Goal: Task Accomplishment & Management: Complete application form

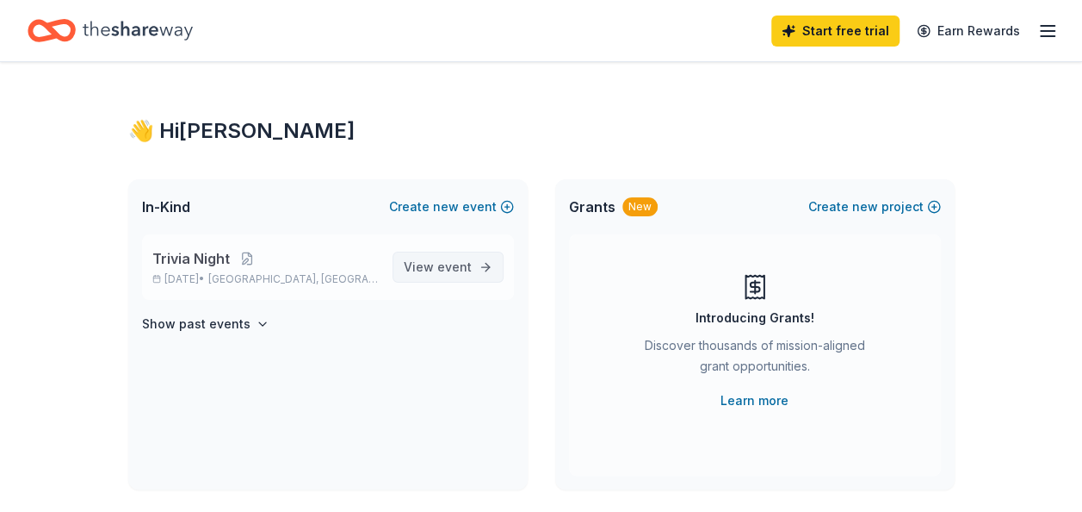
click at [439, 269] on span "event" at bounding box center [454, 266] width 34 height 15
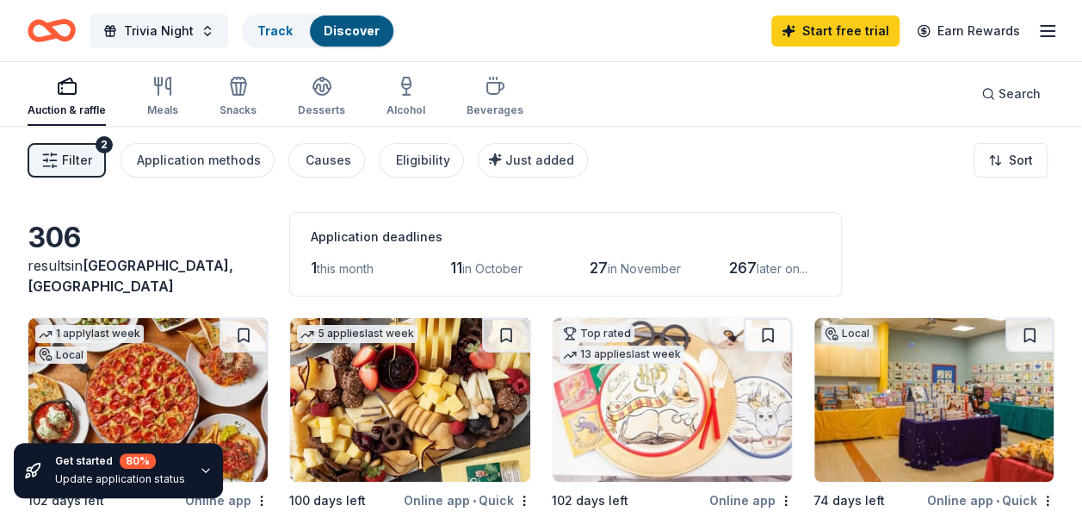
click at [86, 162] on span "Filter" at bounding box center [77, 160] width 30 height 21
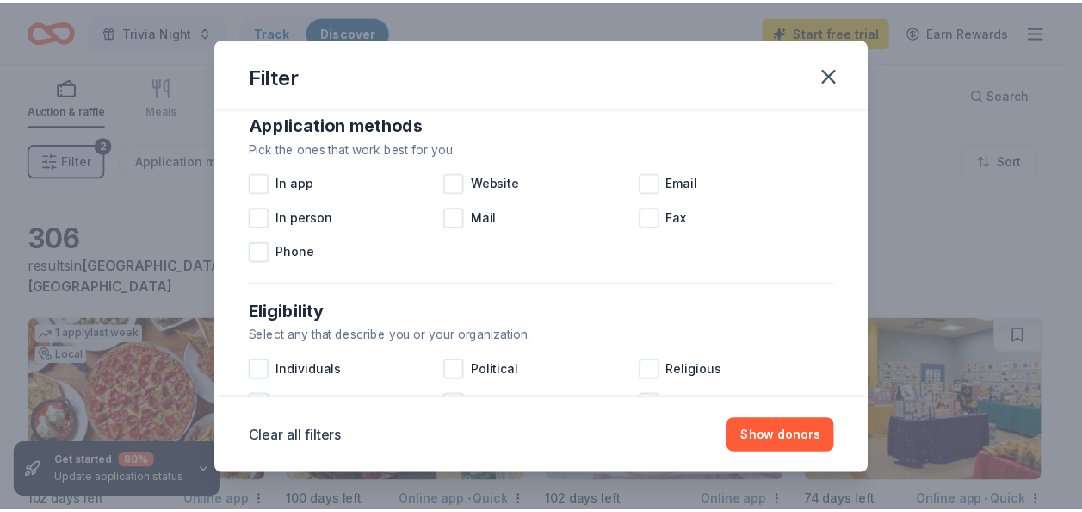
scroll to position [307, 0]
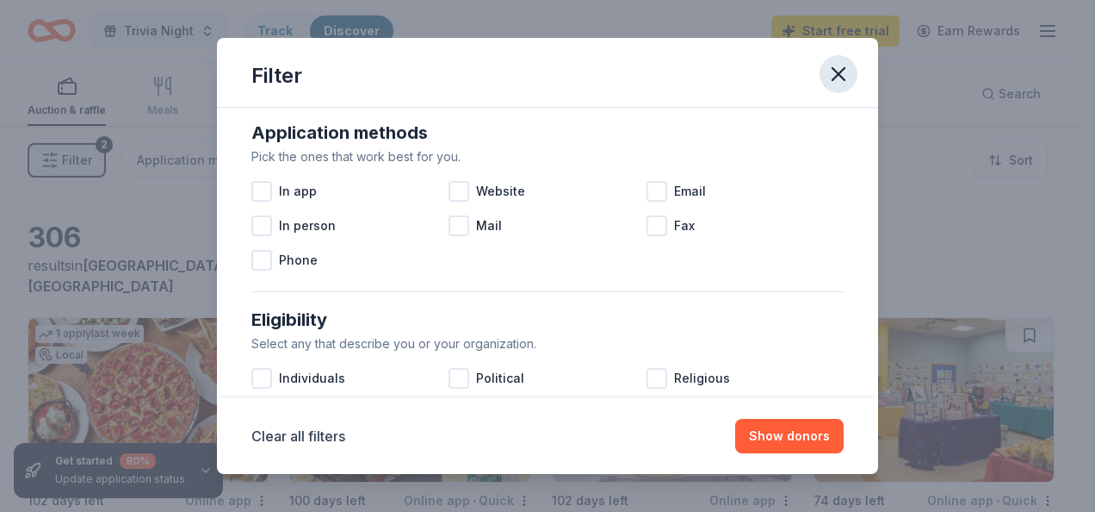
click at [844, 71] on icon "button" at bounding box center [839, 74] width 24 height 24
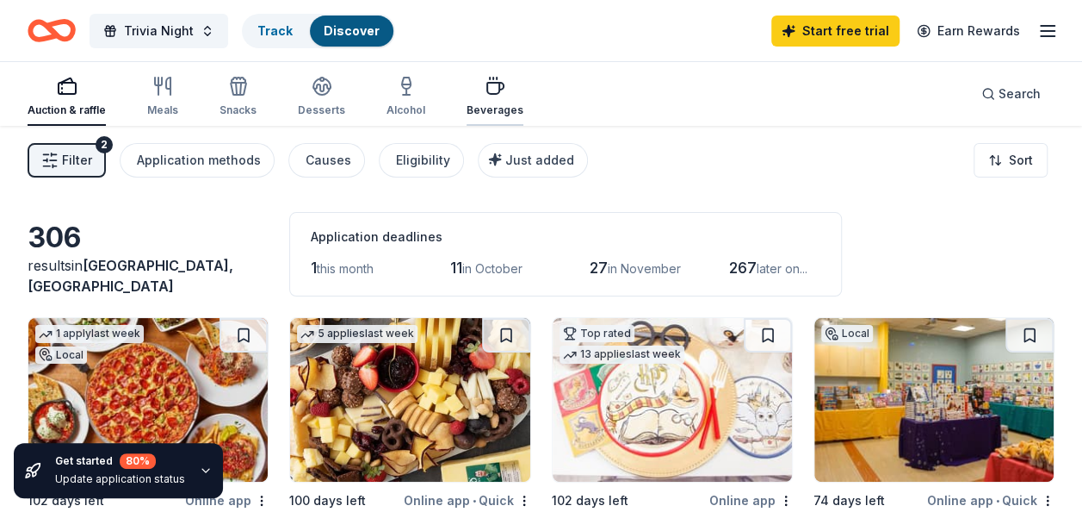
click at [485, 96] on icon "button" at bounding box center [495, 86] width 21 height 21
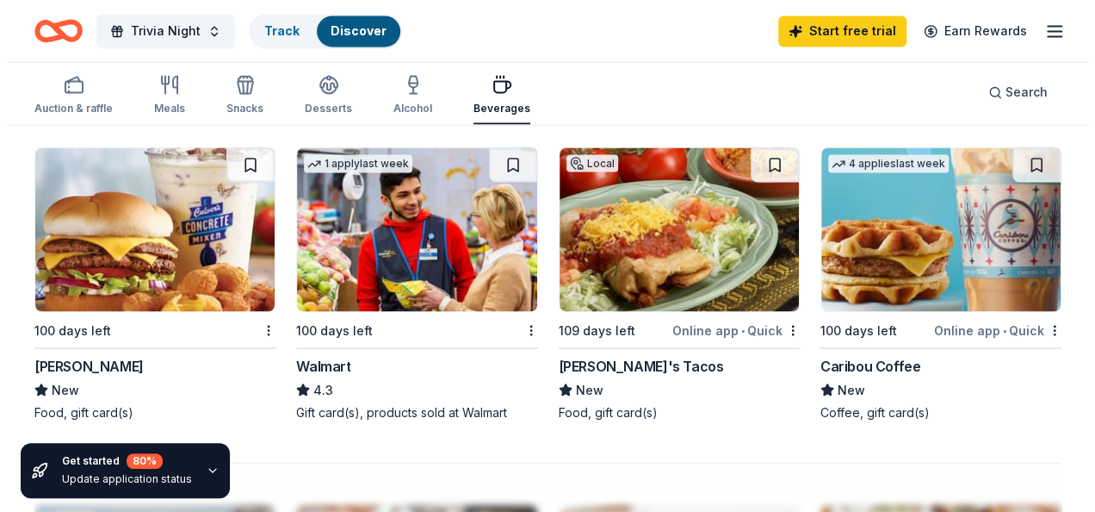
scroll to position [1505, 0]
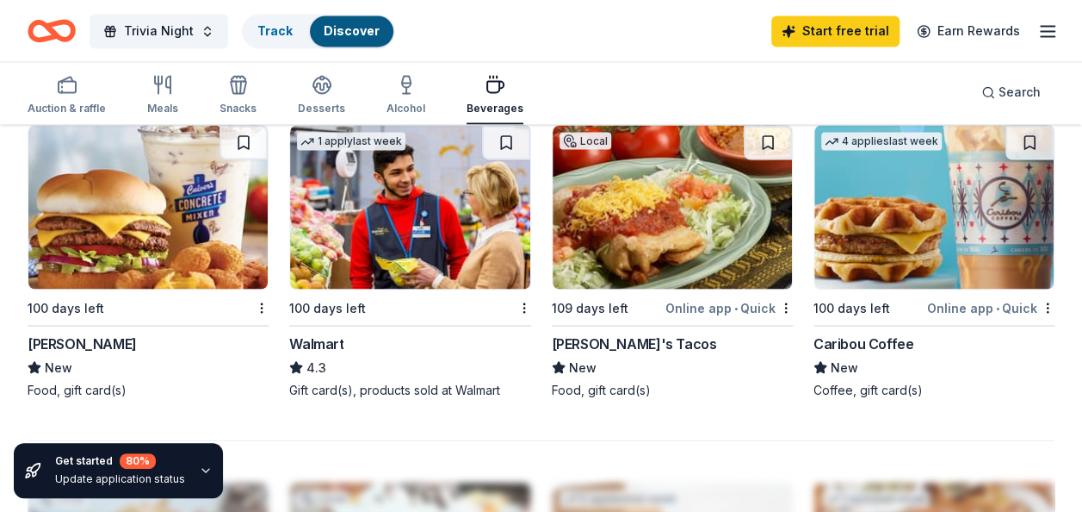
click at [52, 276] on img at bounding box center [147, 207] width 239 height 164
click at [1000, 90] on span "Search" at bounding box center [1020, 92] width 42 height 21
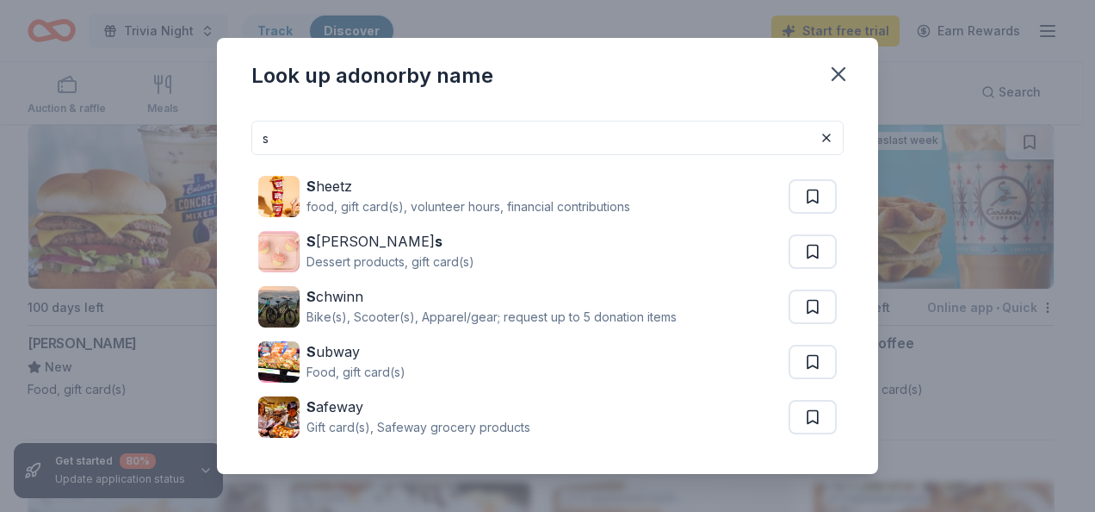
type input "s"
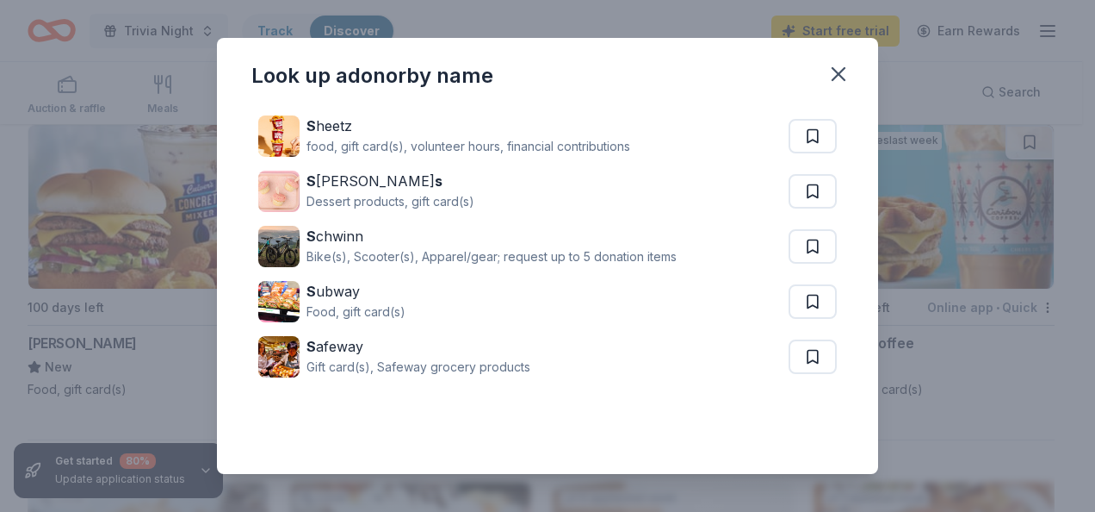
scroll to position [0, 0]
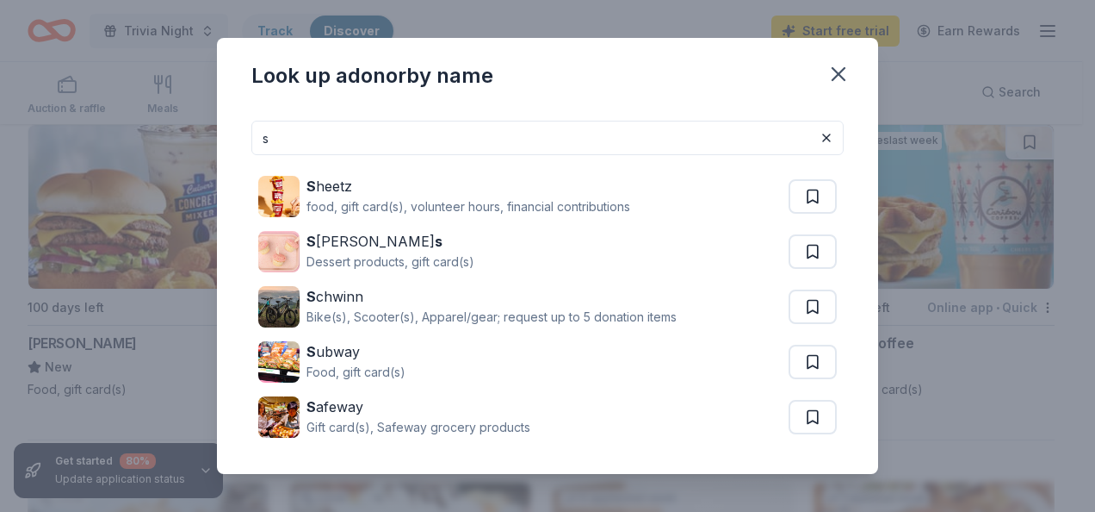
click at [563, 136] on input "s" at bounding box center [547, 138] width 592 height 34
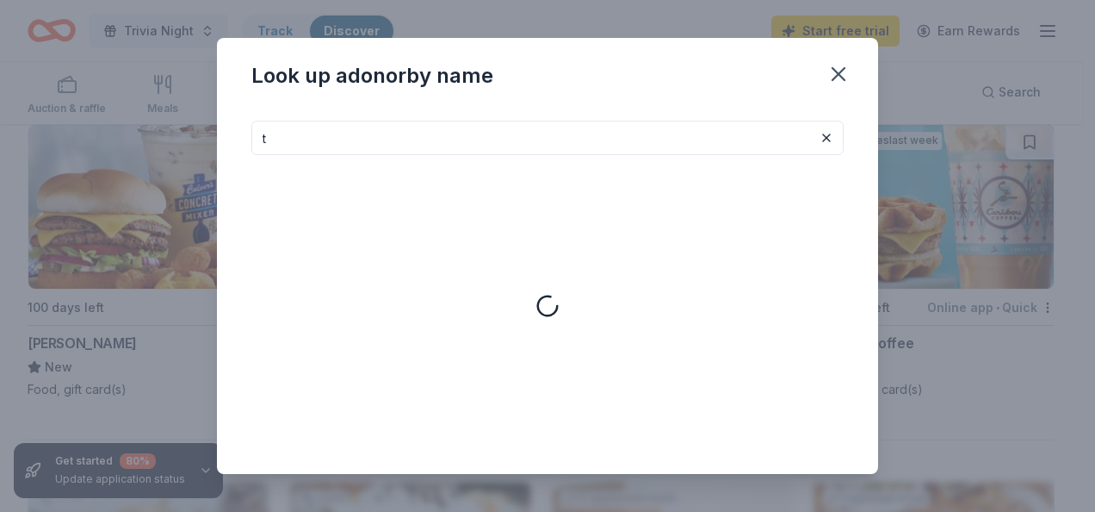
type input "t"
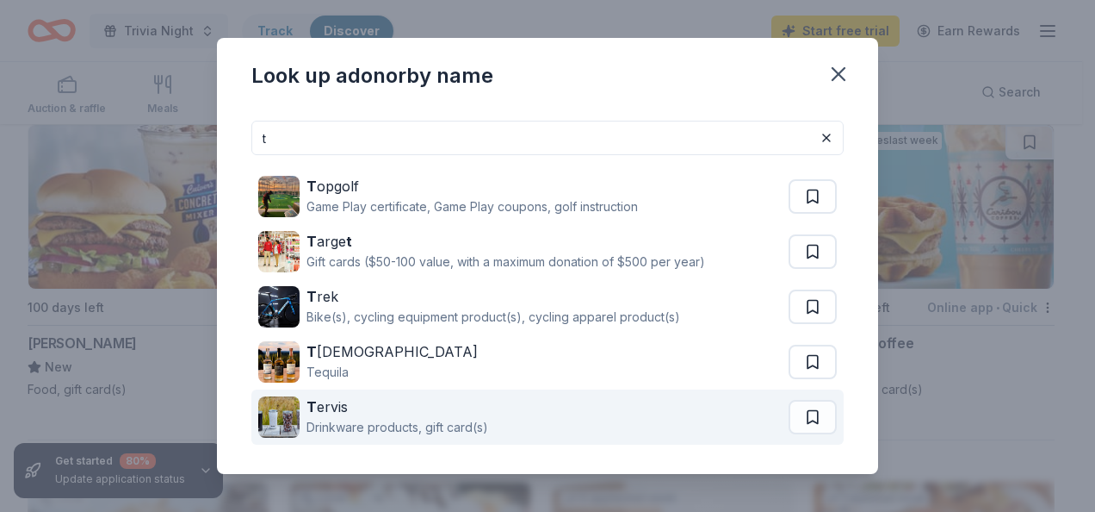
click at [351, 410] on div "T ervis" at bounding box center [398, 406] width 182 height 21
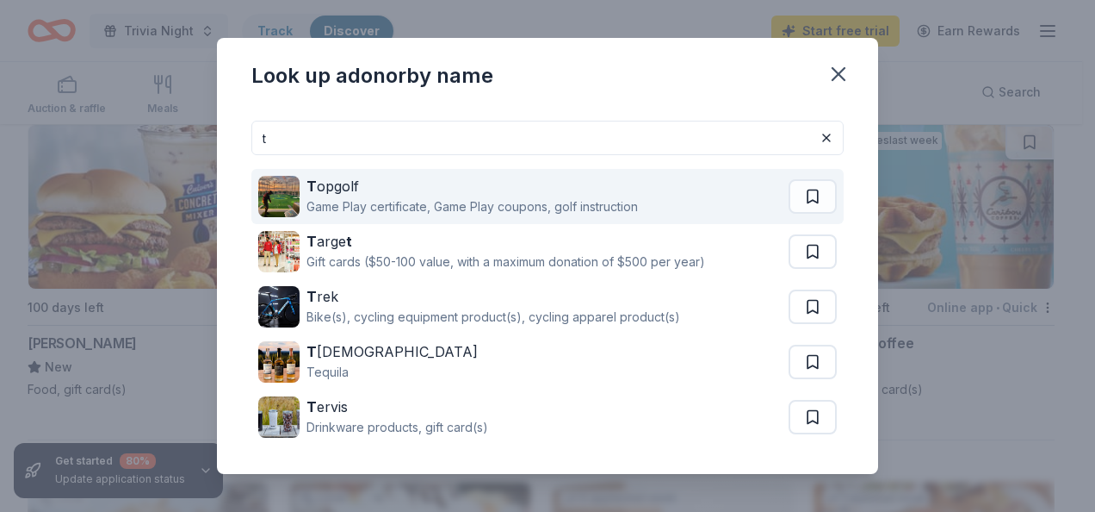
click at [534, 210] on div "Game Play certificate, Game Play coupons, golf instruction" at bounding box center [473, 206] width 332 height 21
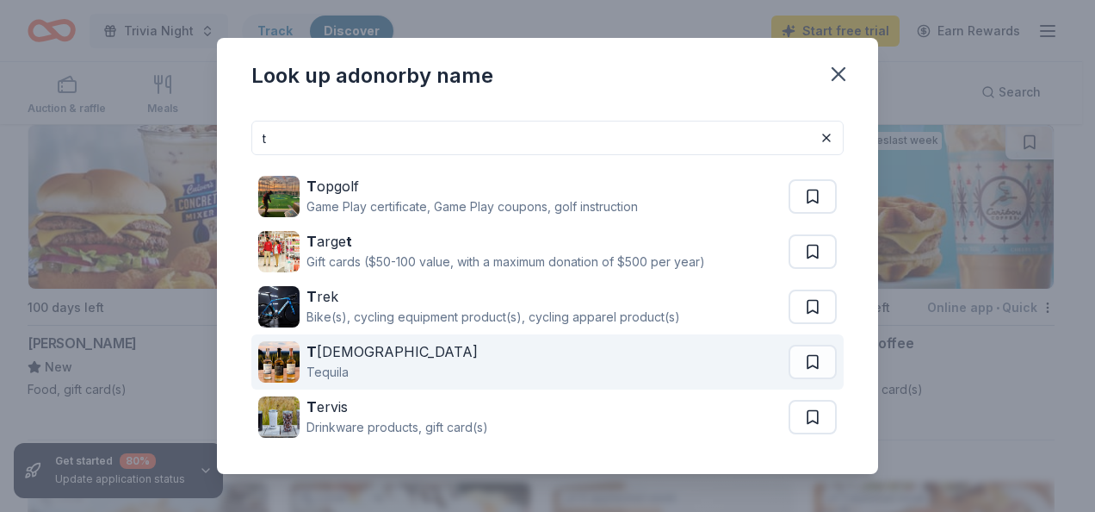
click at [560, 358] on div "T eremana Tequila" at bounding box center [523, 361] width 530 height 55
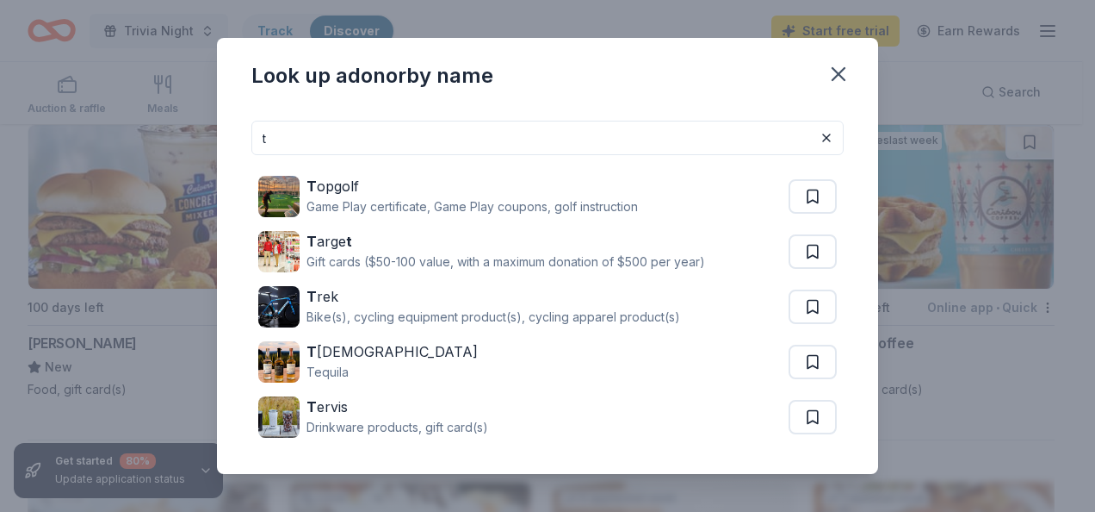
click at [619, 126] on input "t" at bounding box center [547, 138] width 592 height 34
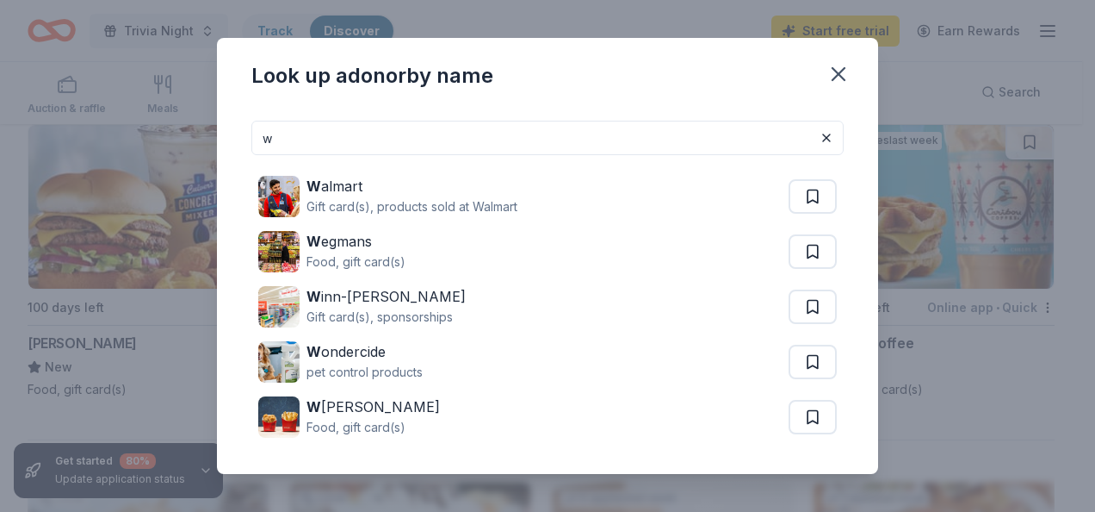
type input "w"
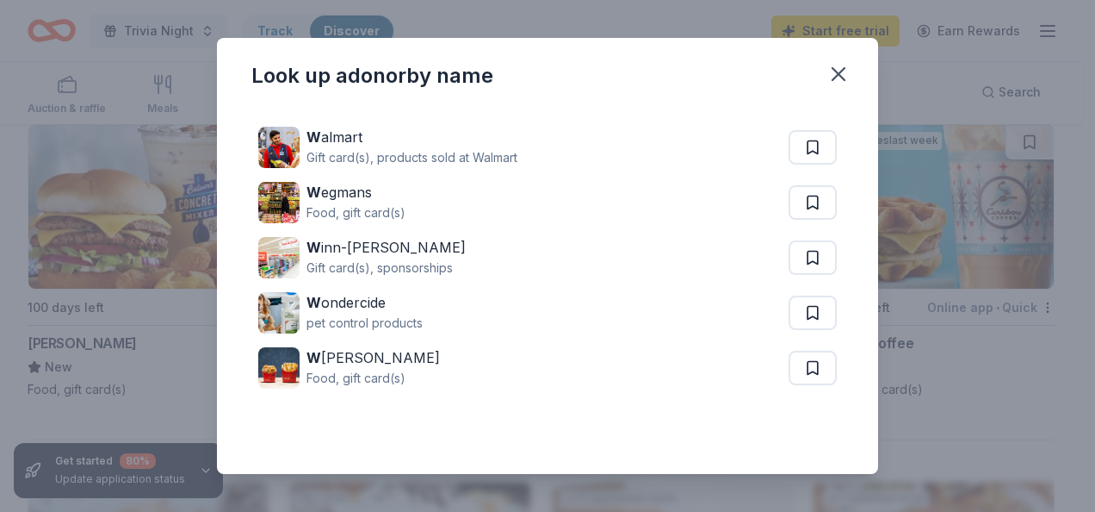
scroll to position [60, 0]
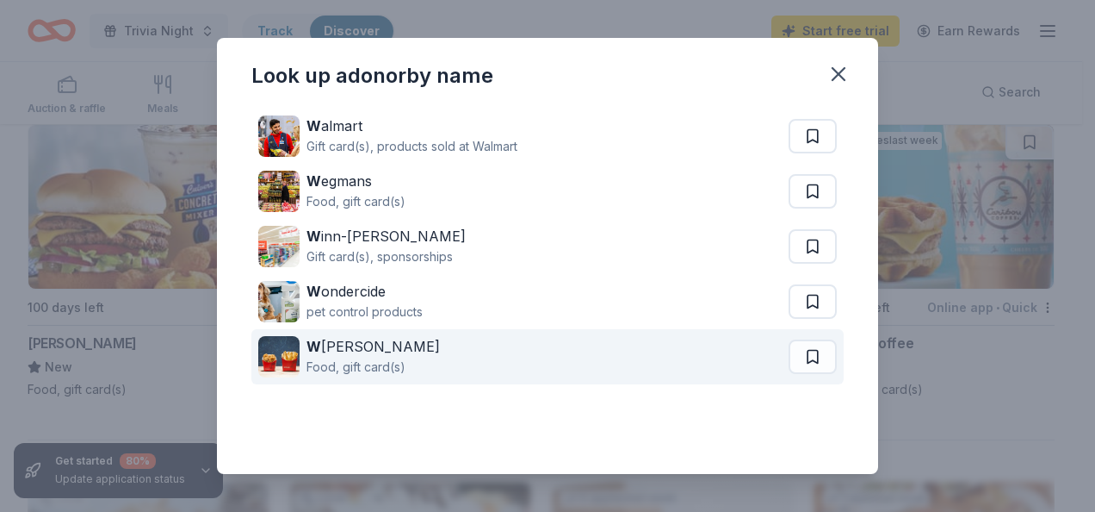
click at [344, 357] on div "Food, gift card(s)" at bounding box center [373, 367] width 133 height 21
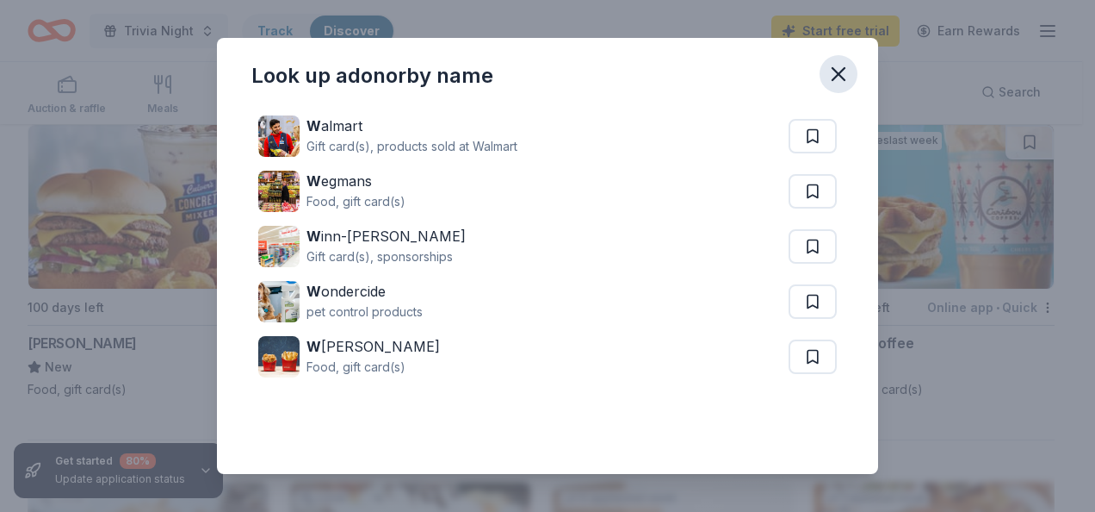
click at [845, 77] on icon "button" at bounding box center [839, 74] width 24 height 24
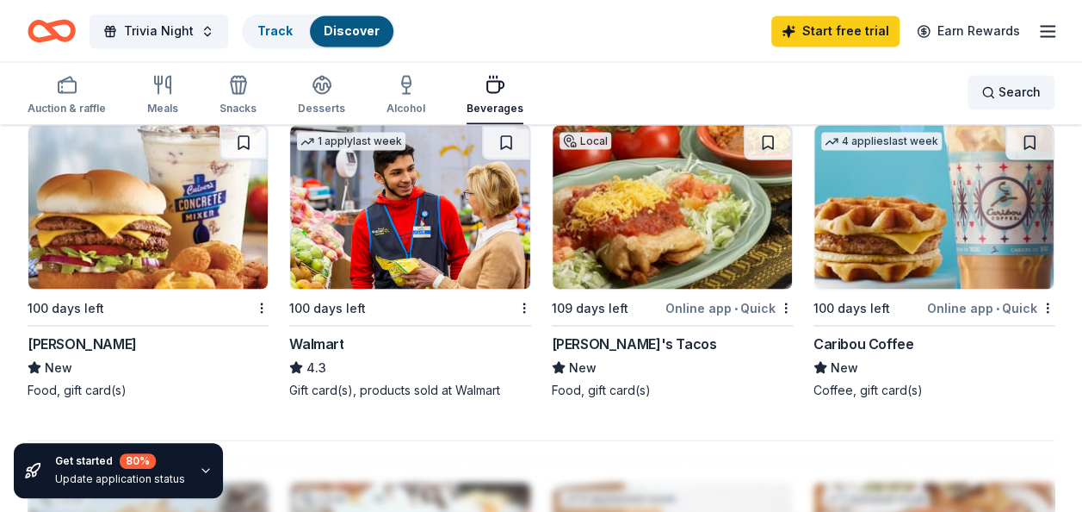
click at [989, 91] on div "Search" at bounding box center [1011, 92] width 59 height 21
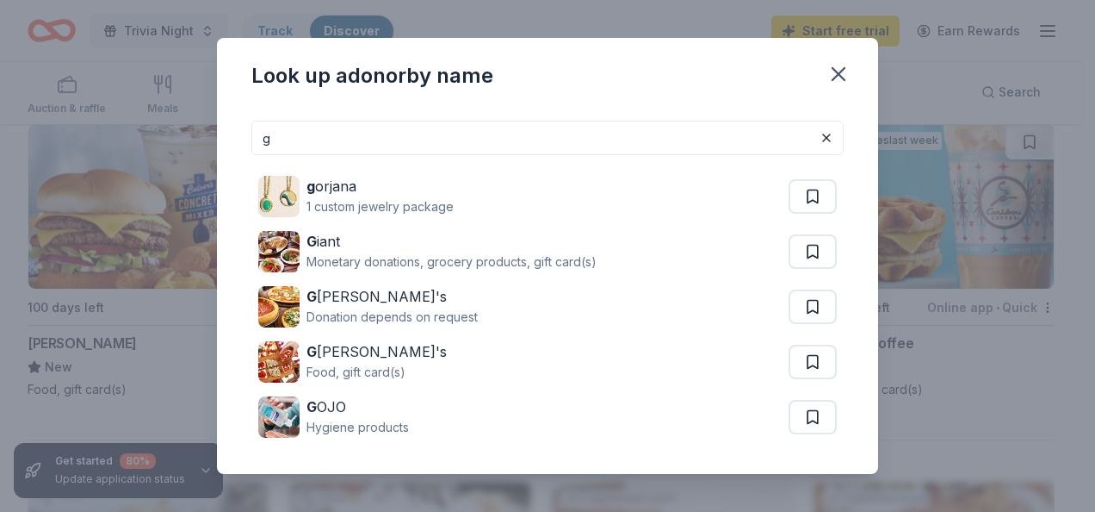
type input "g"
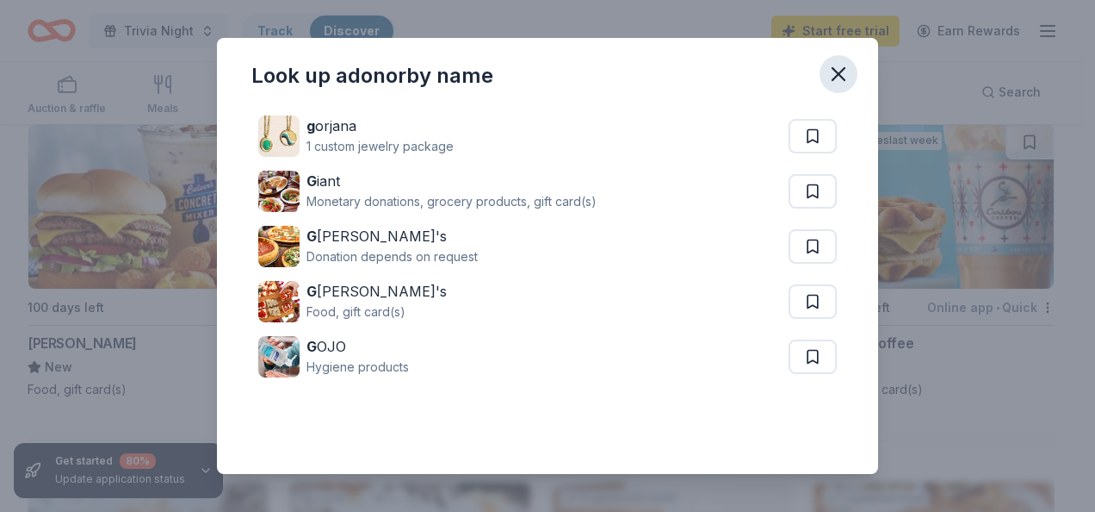
click at [840, 72] on icon "button" at bounding box center [839, 74] width 12 height 12
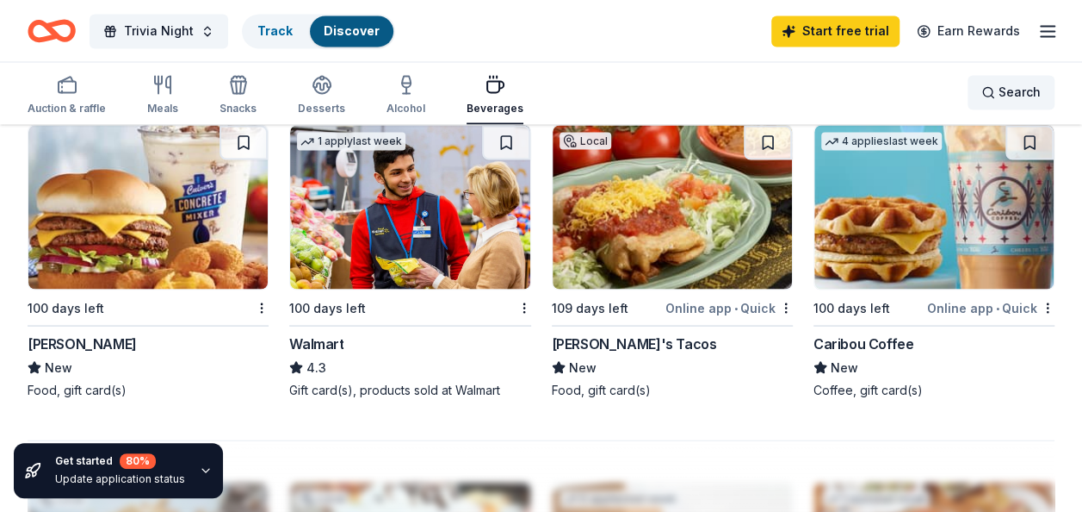
click at [988, 90] on div "Search" at bounding box center [1011, 92] width 59 height 21
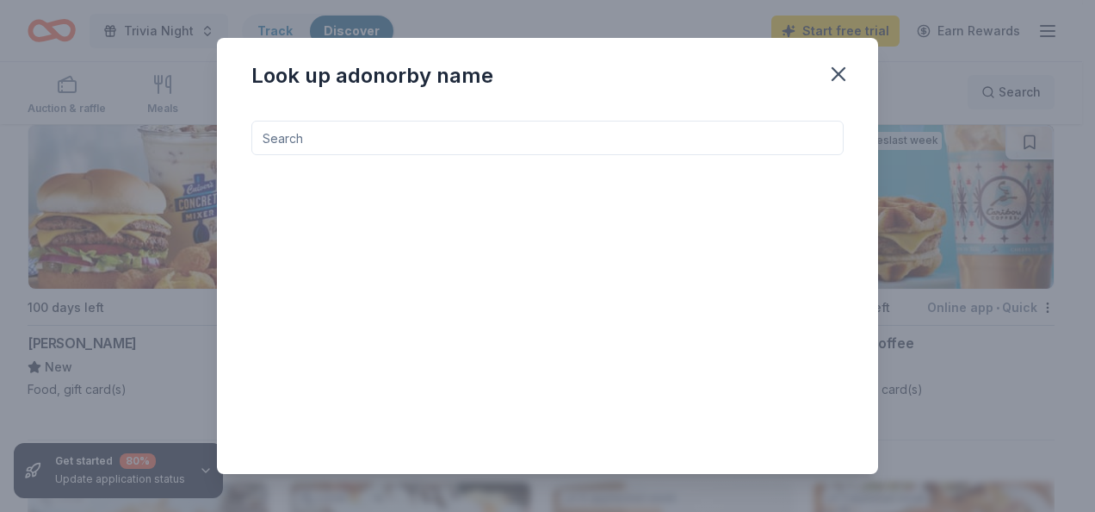
type input "h"
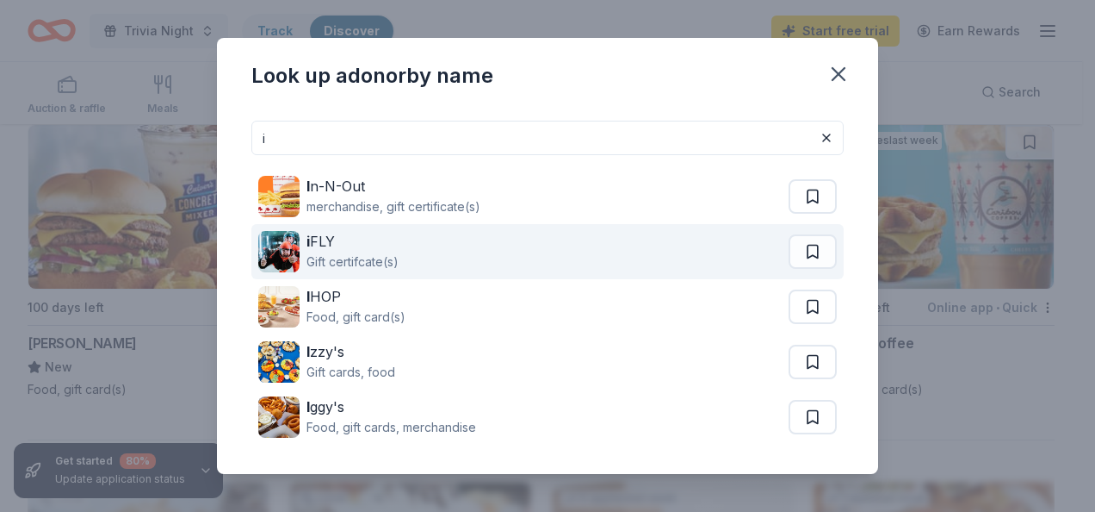
type input "i"
click at [342, 254] on div "Gift certifcate(s)" at bounding box center [353, 261] width 92 height 21
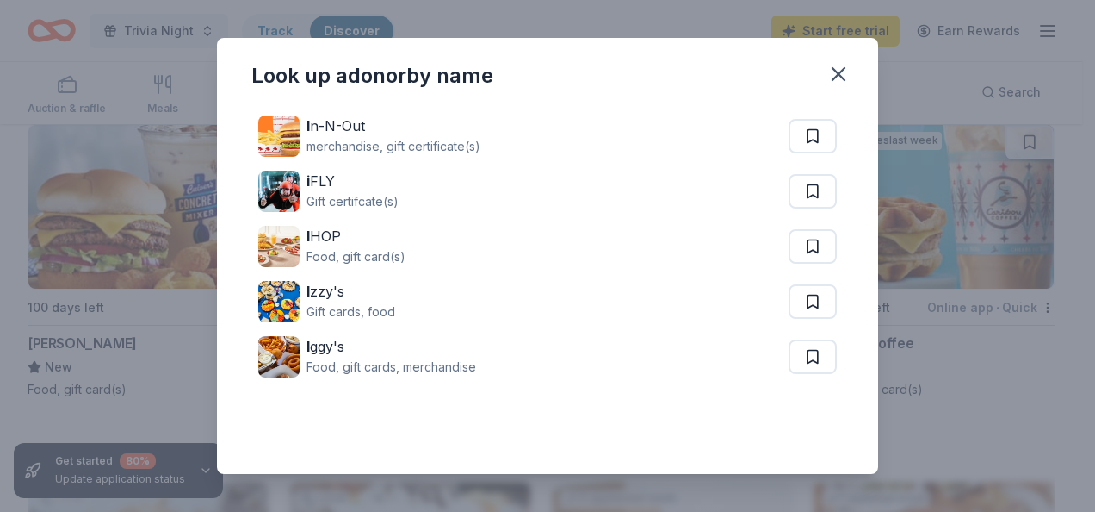
scroll to position [0, 0]
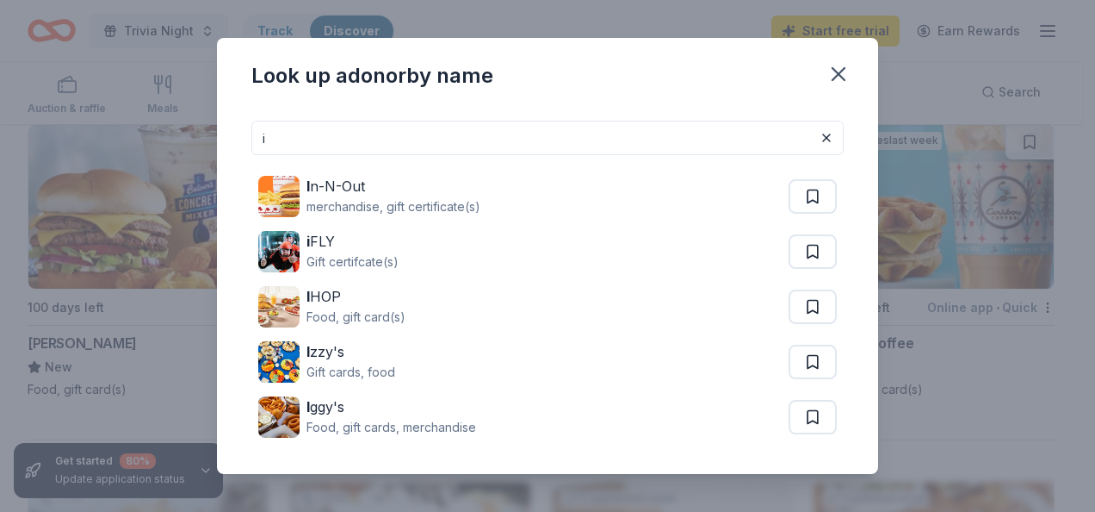
click at [598, 127] on input "i" at bounding box center [547, 138] width 592 height 34
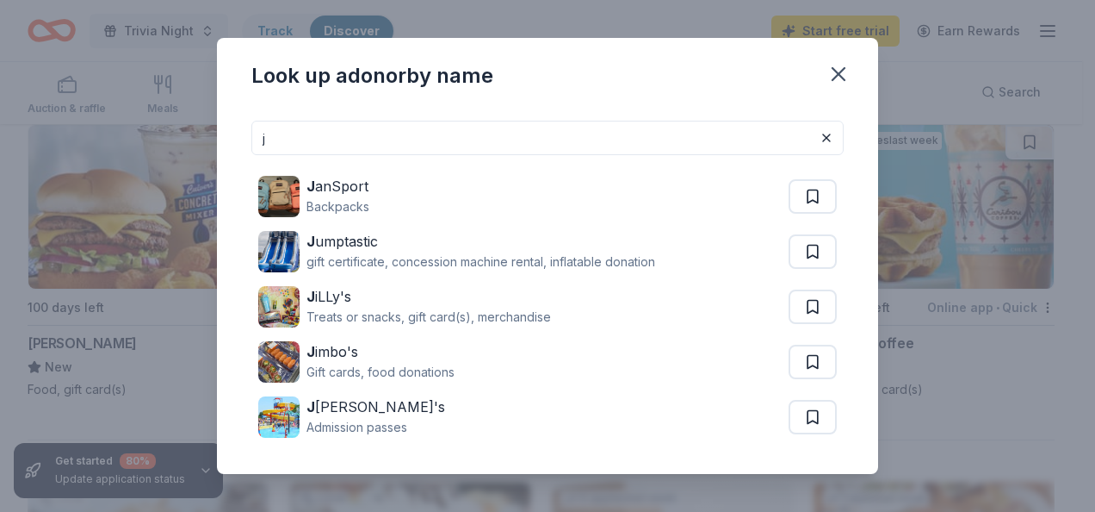
type input "j"
click at [645, 129] on input "j" at bounding box center [547, 138] width 592 height 34
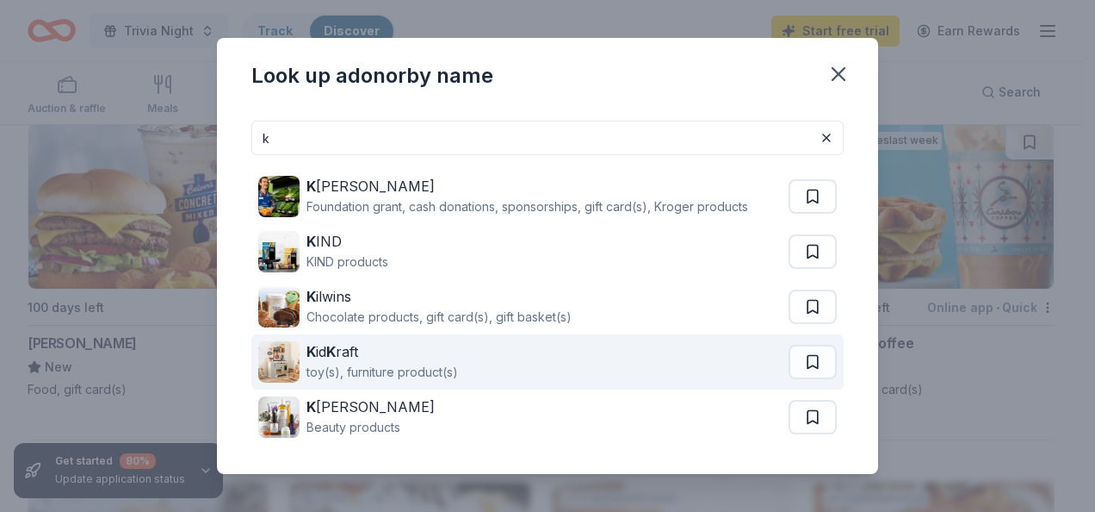
type input "k"
click at [477, 352] on div "K id K raft toy(s), furniture product(s)" at bounding box center [523, 361] width 530 height 55
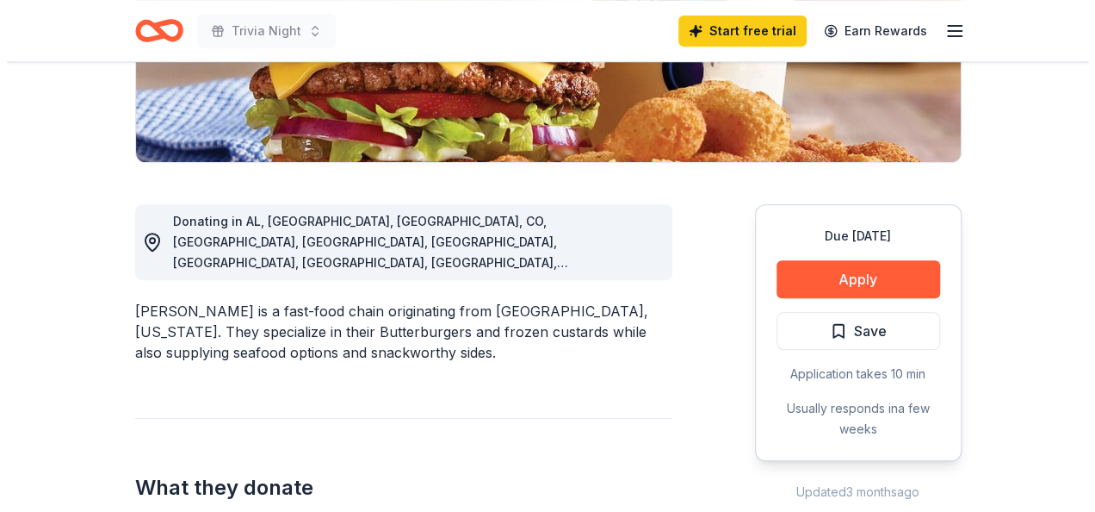
scroll to position [373, 0]
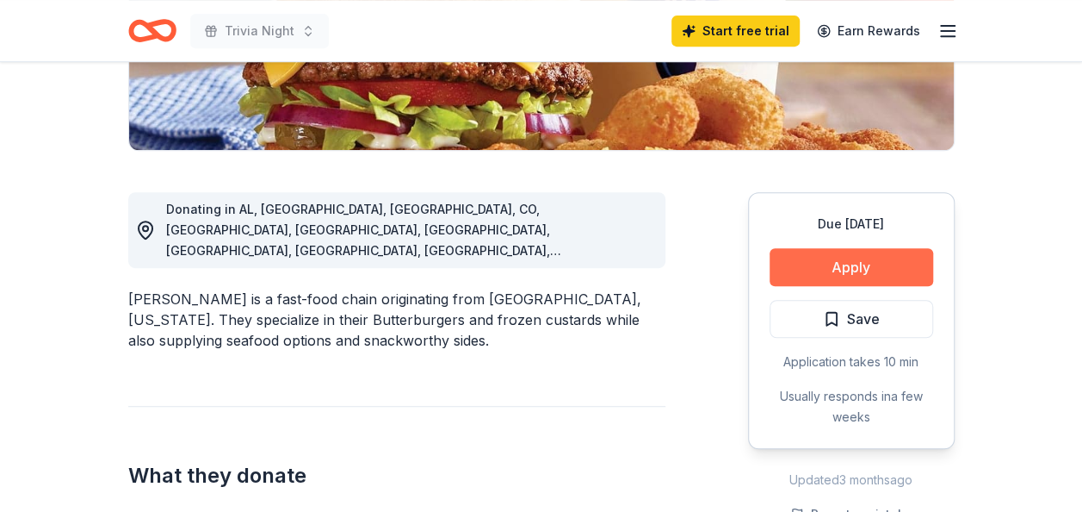
click at [785, 259] on button "Apply" at bounding box center [852, 267] width 164 height 38
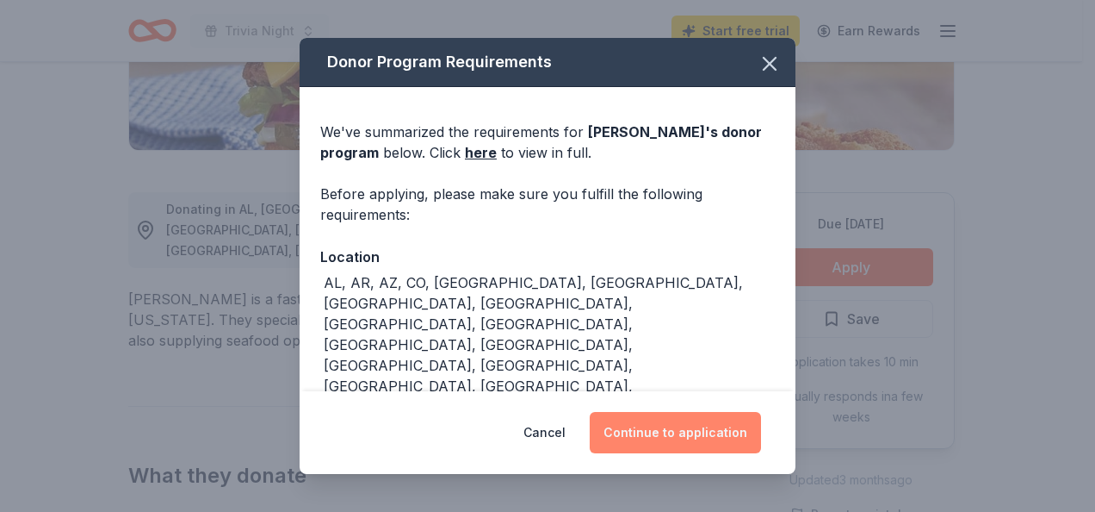
click at [672, 438] on button "Continue to application" at bounding box center [675, 432] width 171 height 41
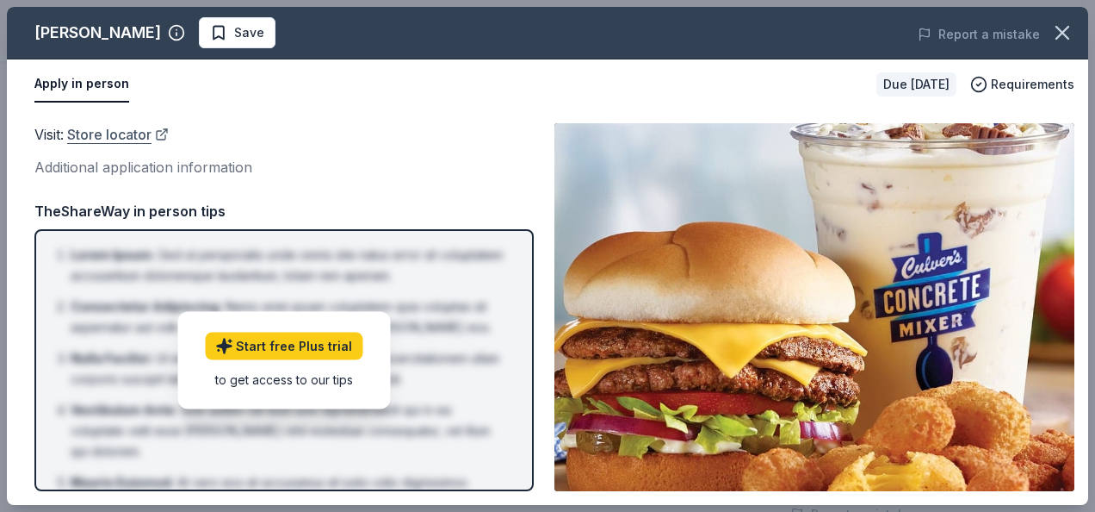
click at [95, 131] on link "Store locator" at bounding box center [118, 134] width 102 height 22
click at [97, 81] on button "Apply in person" at bounding box center [81, 84] width 95 height 36
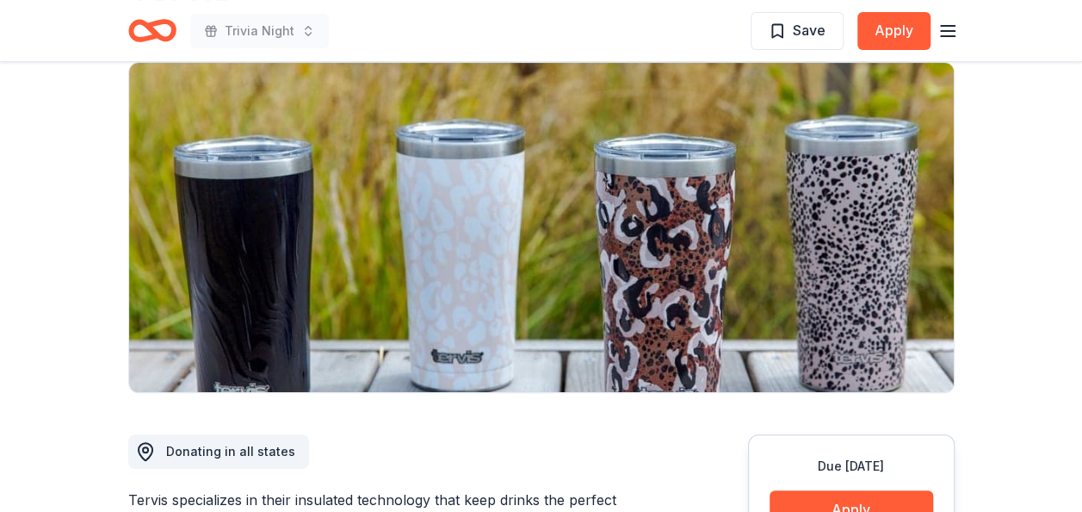
scroll to position [124, 0]
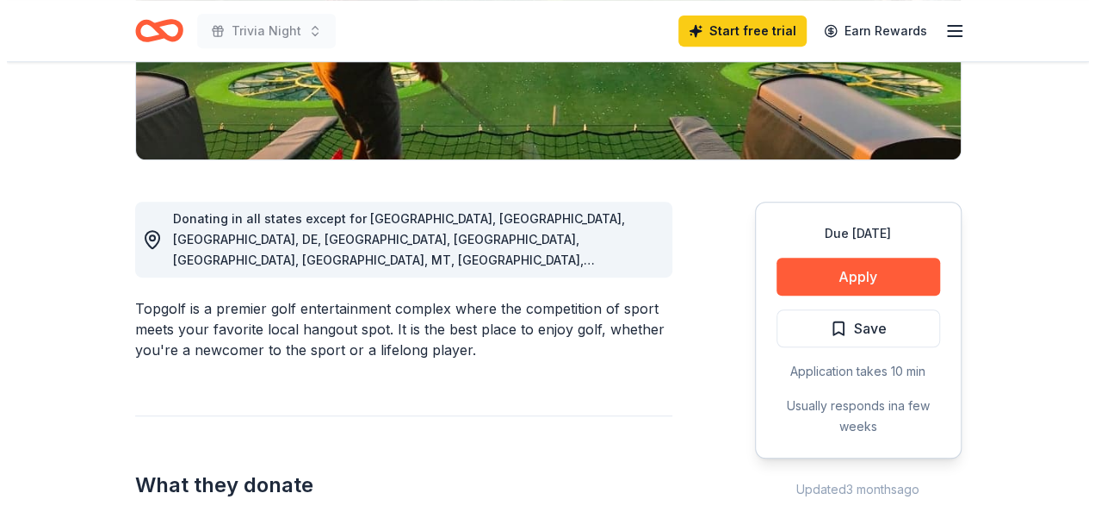
scroll to position [367, 0]
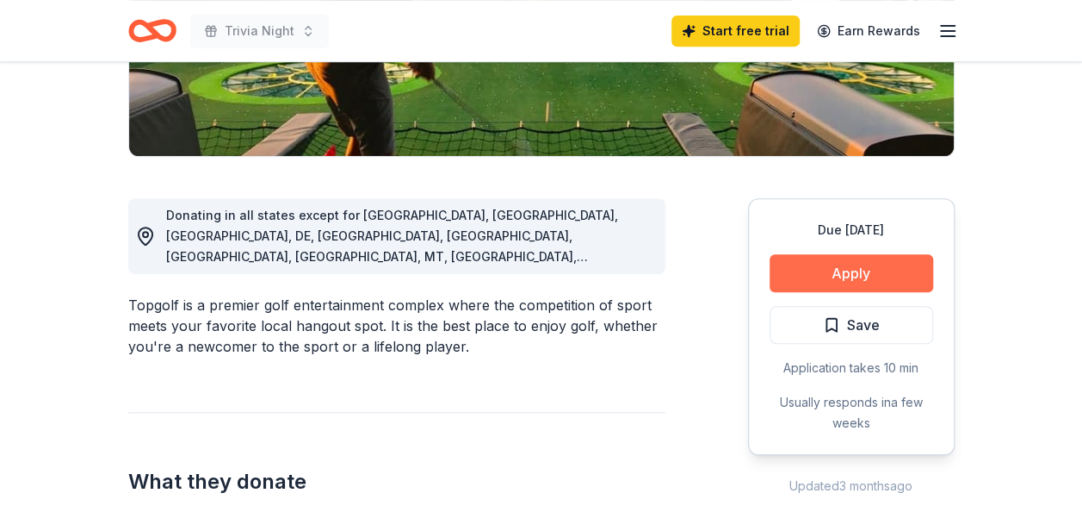
click at [793, 272] on button "Apply" at bounding box center [852, 273] width 164 height 38
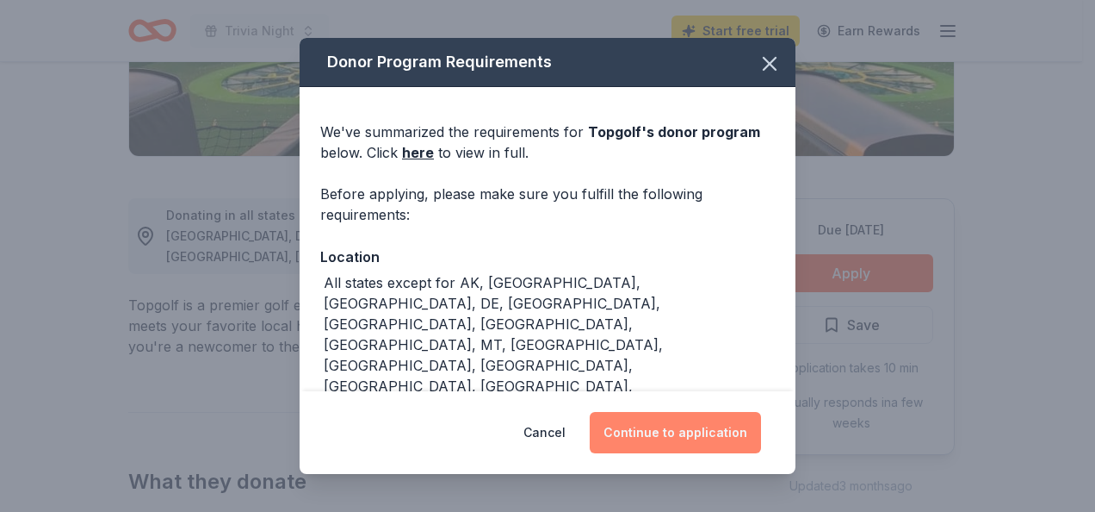
click at [635, 438] on button "Continue to application" at bounding box center [675, 432] width 171 height 41
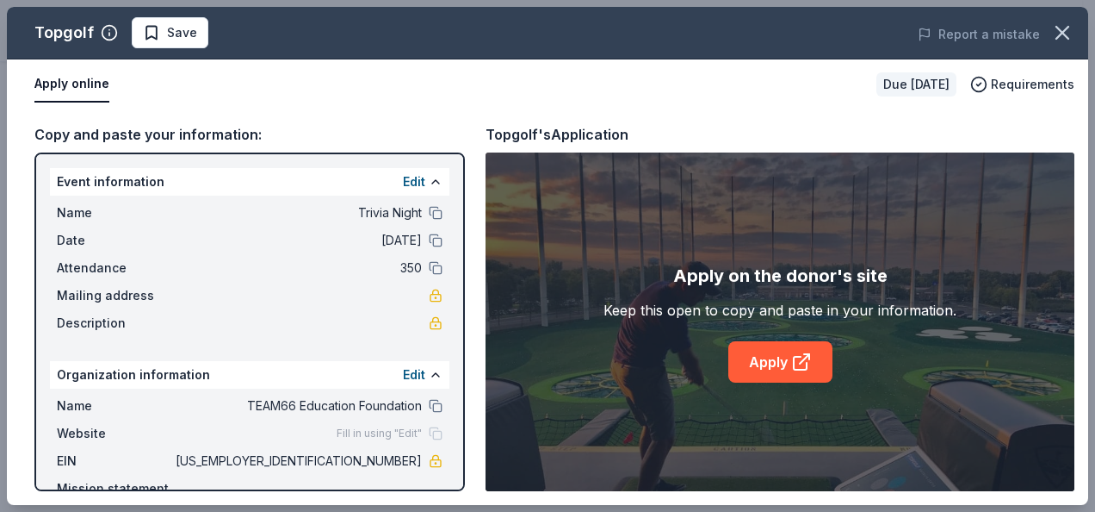
drag, startPoint x: 1090, startPoint y: 207, endPoint x: 1080, endPoint y: 242, distance: 36.8
click at [1080, 242] on div "Topgolf Save Report a mistake Apply online Due in 100 days Requirements Copy an…" at bounding box center [547, 256] width 1095 height 512
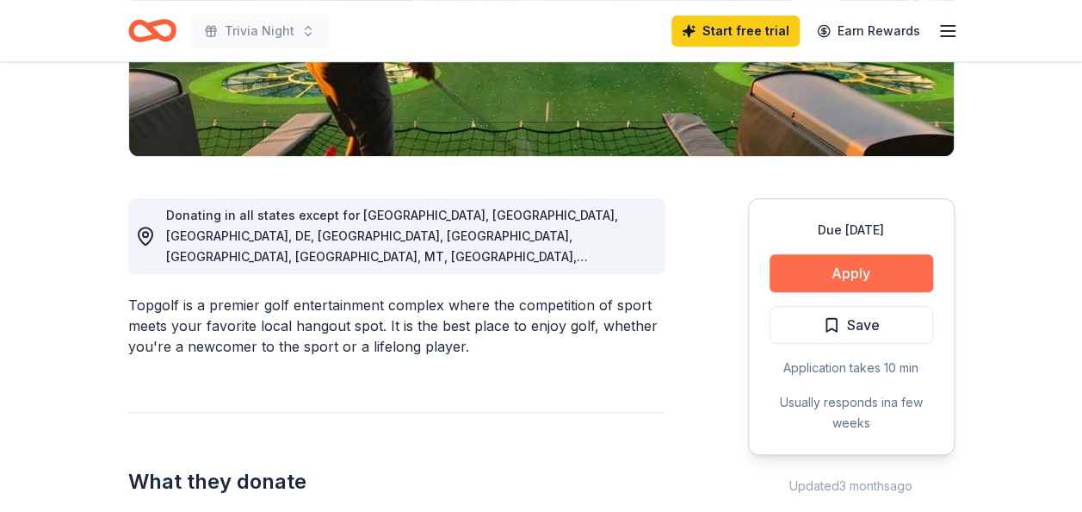
click at [799, 273] on button "Apply" at bounding box center [852, 273] width 164 height 38
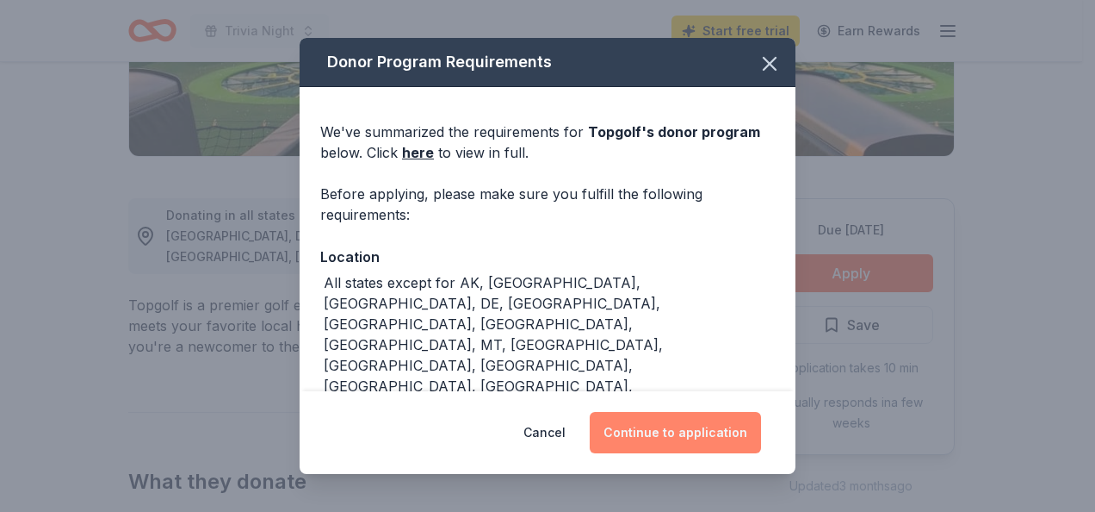
click at [611, 424] on button "Continue to application" at bounding box center [675, 432] width 171 height 41
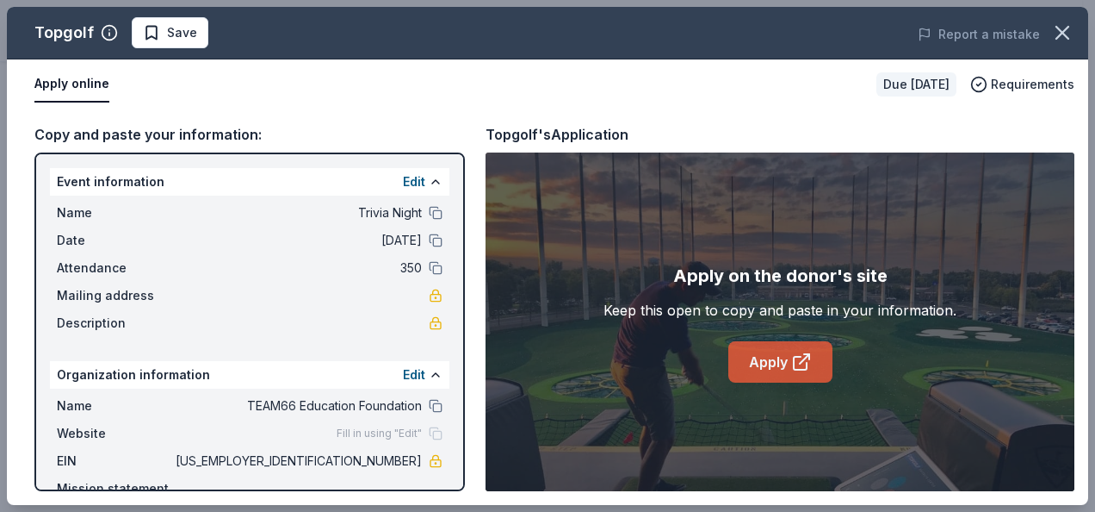
click at [756, 353] on link "Apply" at bounding box center [781, 361] width 104 height 41
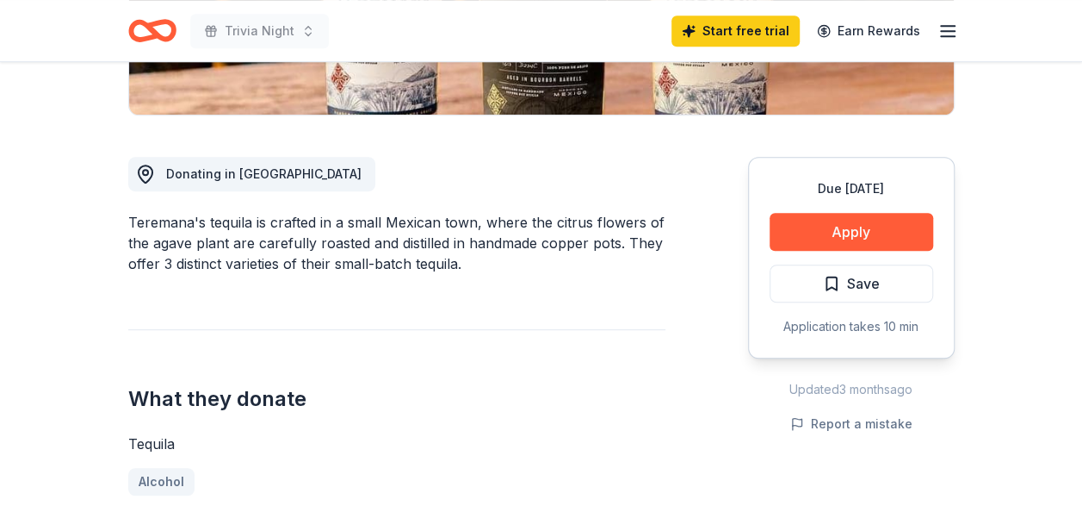
scroll to position [393, 0]
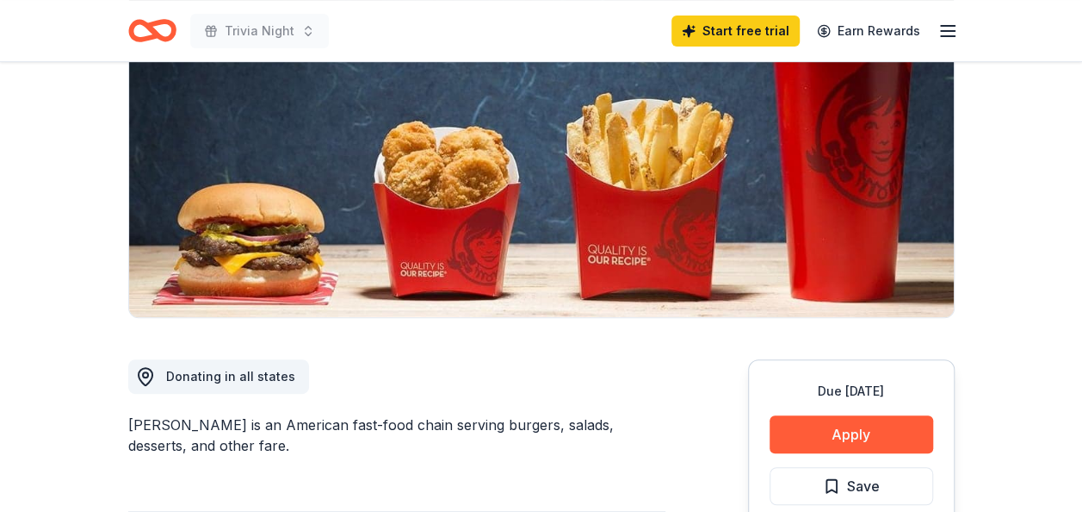
scroll to position [355, 0]
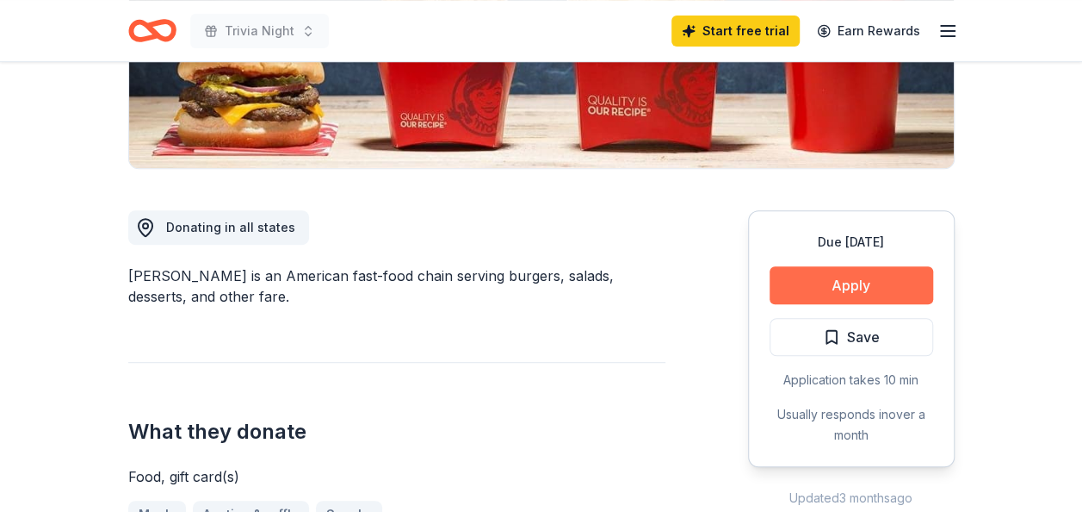
click at [900, 279] on button "Apply" at bounding box center [852, 285] width 164 height 38
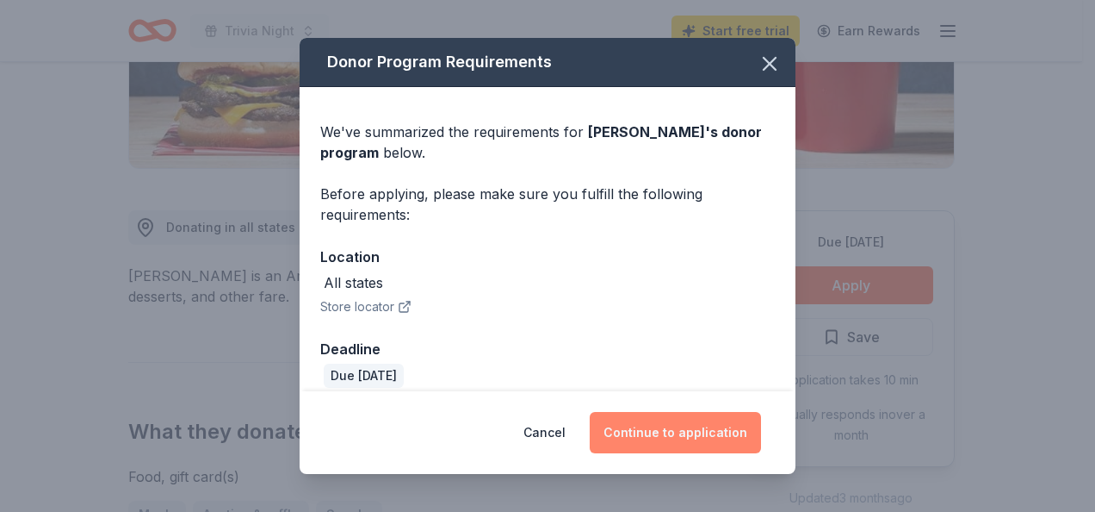
click at [711, 441] on button "Continue to application" at bounding box center [675, 432] width 171 height 41
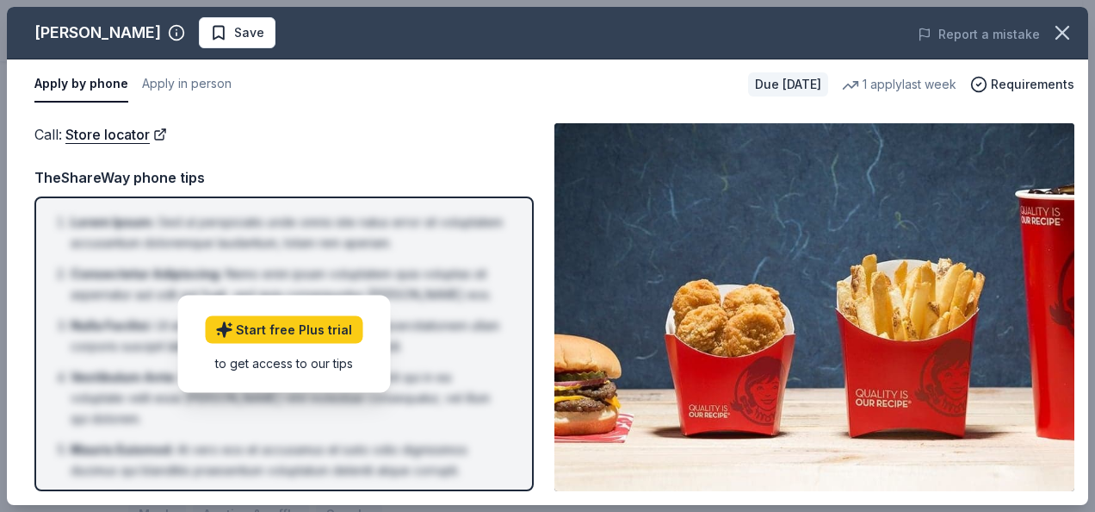
drag, startPoint x: 1089, startPoint y: 157, endPoint x: 1064, endPoint y: 217, distance: 65.6
click at [1064, 217] on div "Wendy's Save Report a mistake Apply by phone Apply in person Due in 100 days 1 …" at bounding box center [547, 256] width 1095 height 512
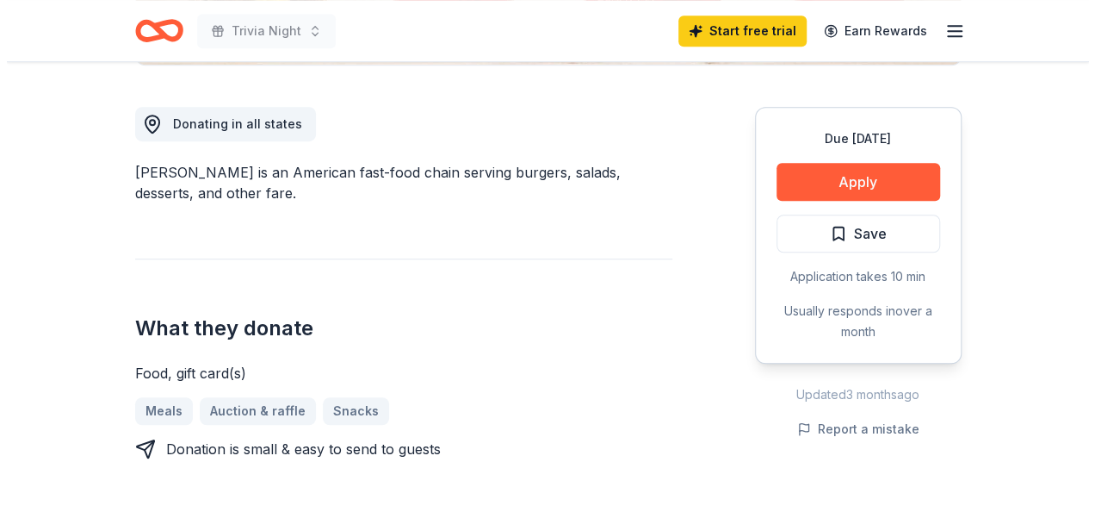
scroll to position [516, 0]
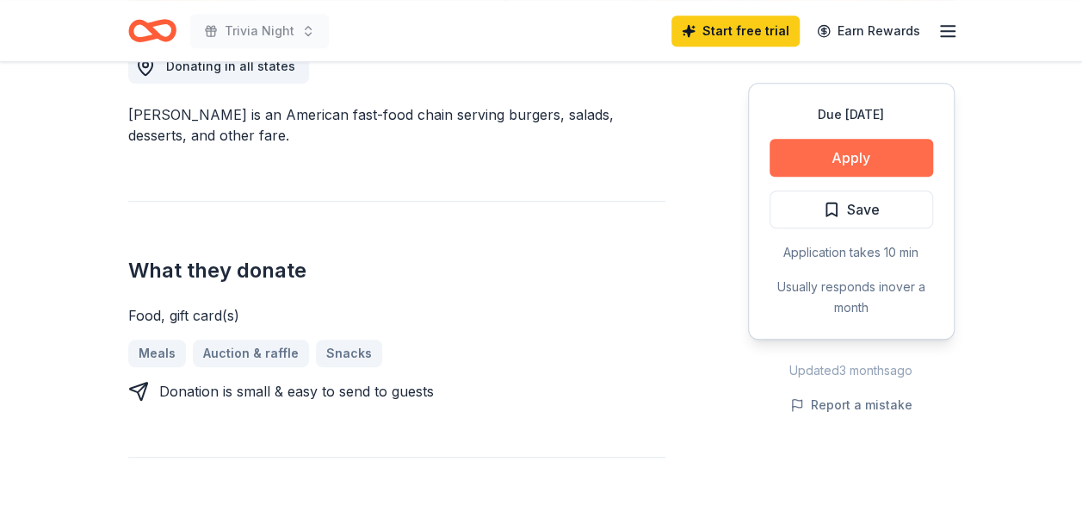
click at [809, 160] on button "Apply" at bounding box center [852, 158] width 164 height 38
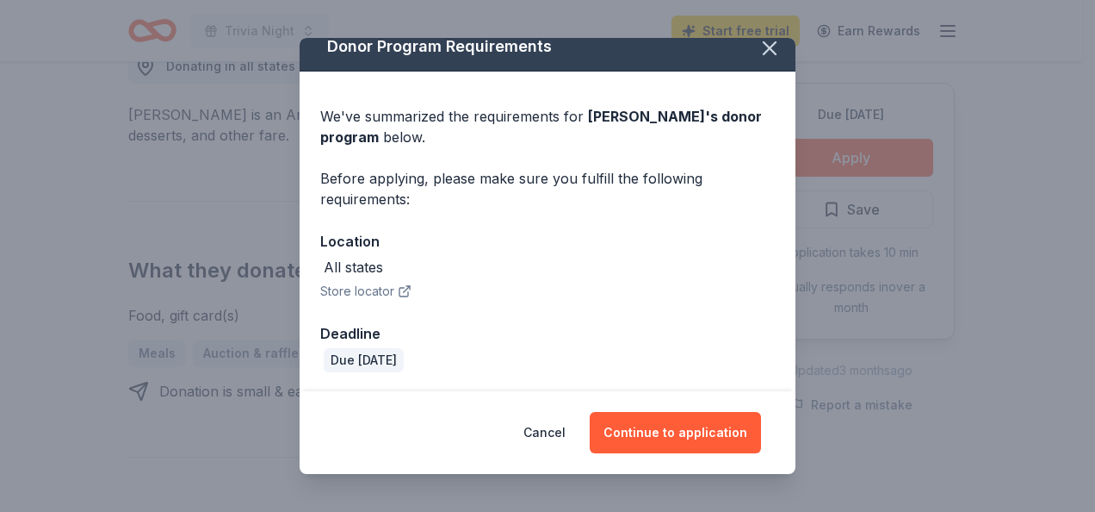
scroll to position [16, 0]
click at [777, 314] on div "We've summarized the requirements for Wendy's 's donor program below. Before ap…" at bounding box center [548, 231] width 496 height 321
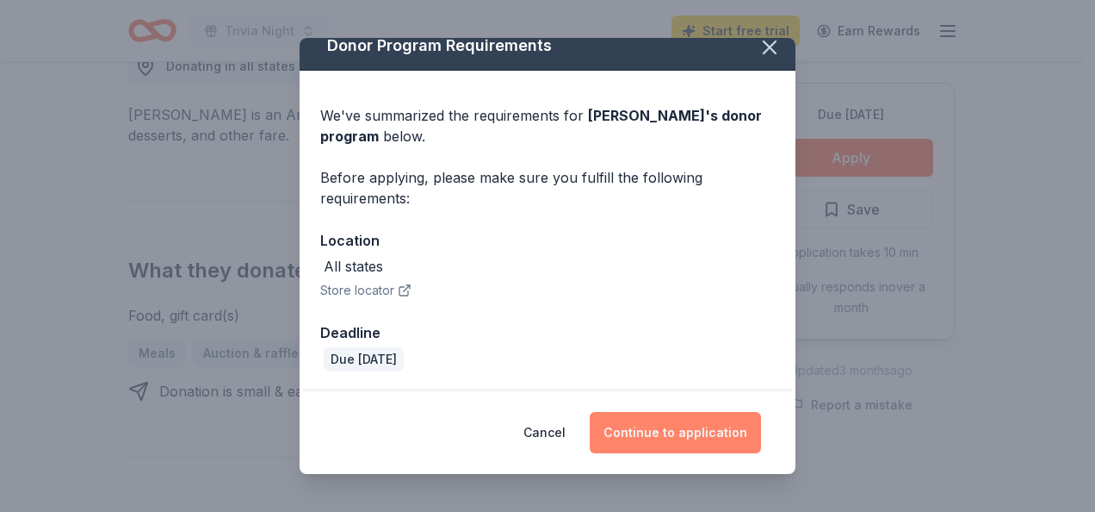
click at [672, 449] on button "Continue to application" at bounding box center [675, 432] width 171 height 41
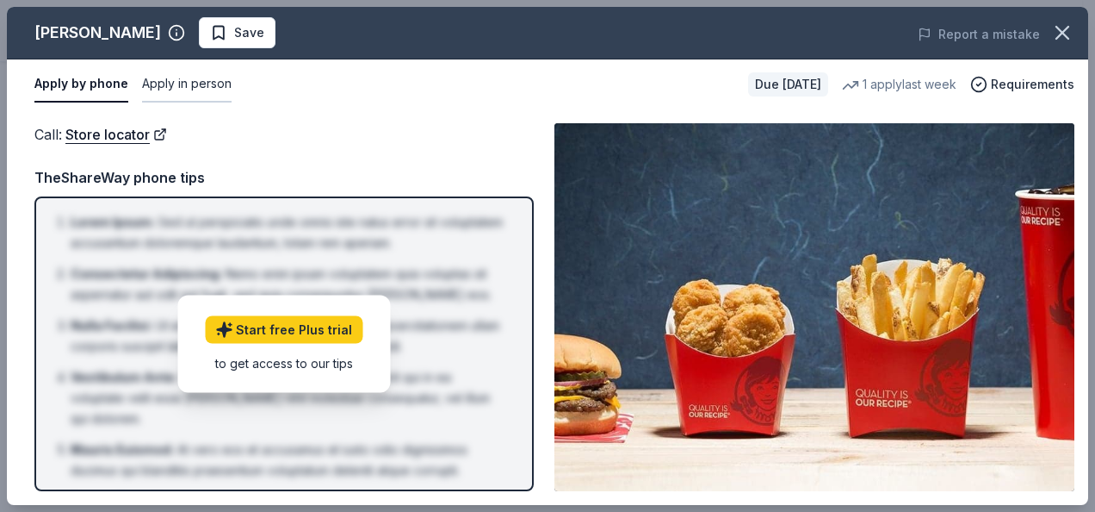
click at [177, 86] on button "Apply in person" at bounding box center [187, 84] width 90 height 36
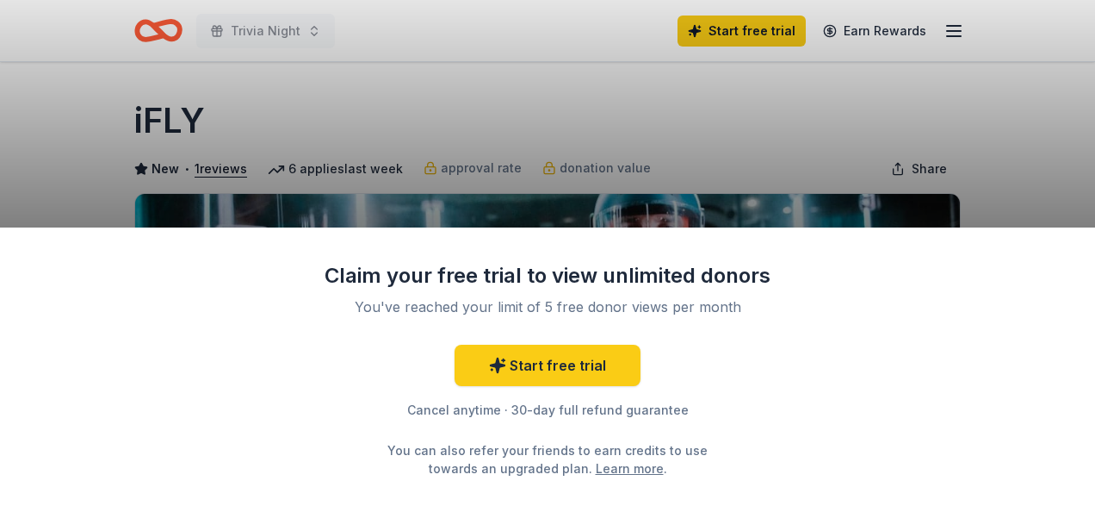
click at [665, 180] on div "Claim your free trial to view unlimited donors You've reached your limit of 5 f…" at bounding box center [547, 256] width 1095 height 512
